Goal: Transaction & Acquisition: Subscribe to service/newsletter

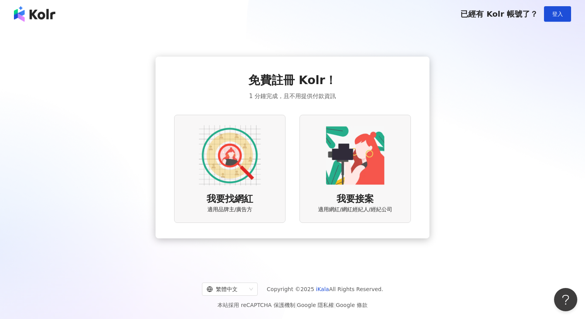
click at [44, 12] on img at bounding box center [34, 13] width 41 height 15
click at [247, 168] on img at bounding box center [230, 155] width 62 height 62
